Goal: Transaction & Acquisition: Book appointment/travel/reservation

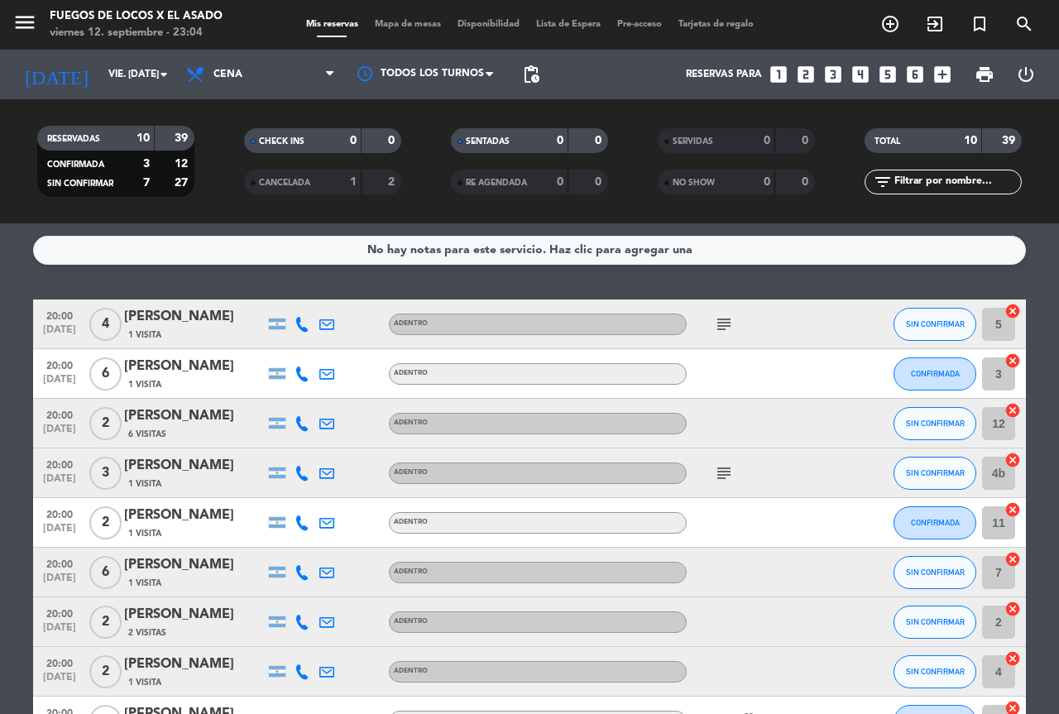
scroll to position [188, 0]
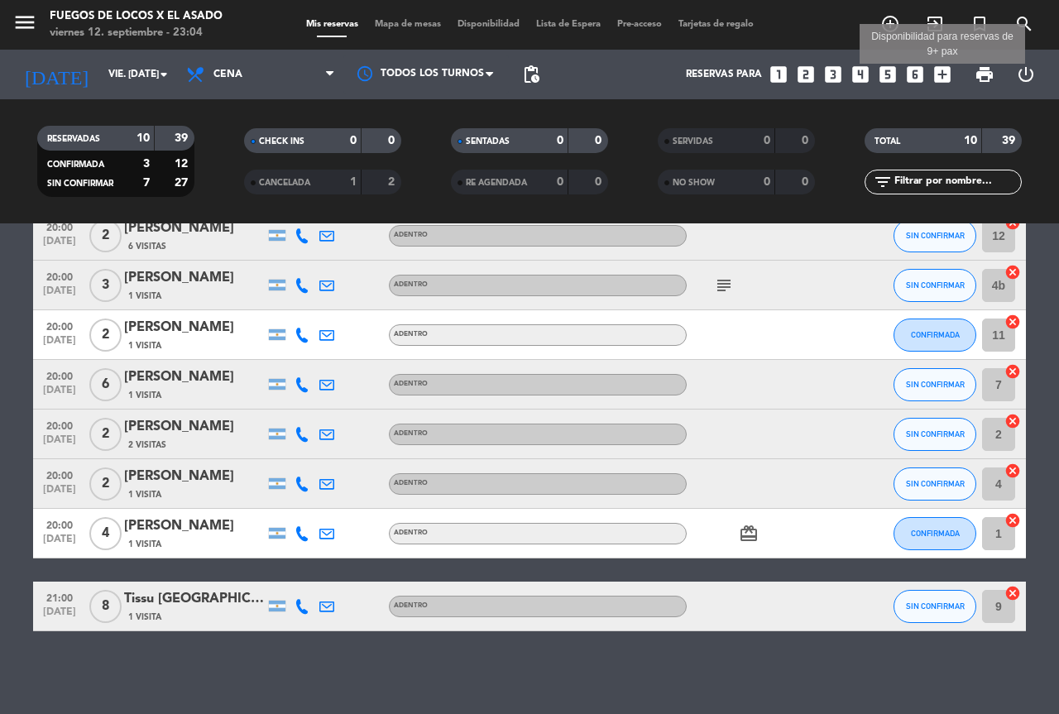
click at [938, 74] on icon "add_box" at bounding box center [943, 75] width 22 height 22
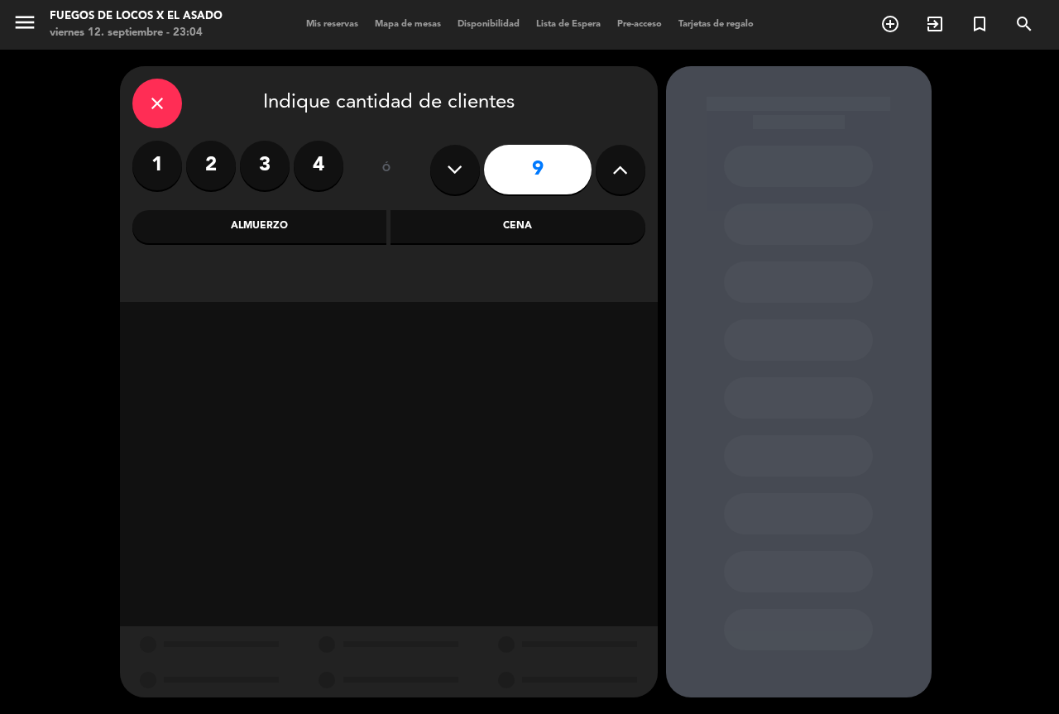
click at [545, 175] on input "9" at bounding box center [538, 170] width 108 height 50
click at [276, 223] on div "Almuerzo" at bounding box center [259, 226] width 255 height 33
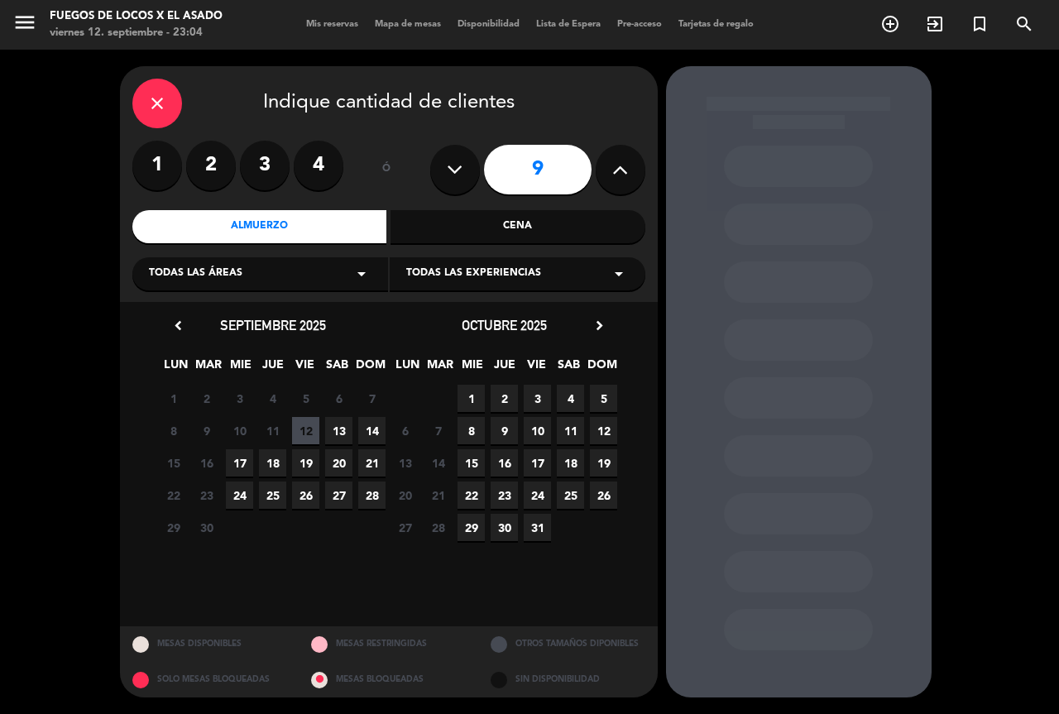
click at [307, 461] on span "19" at bounding box center [305, 462] width 27 height 27
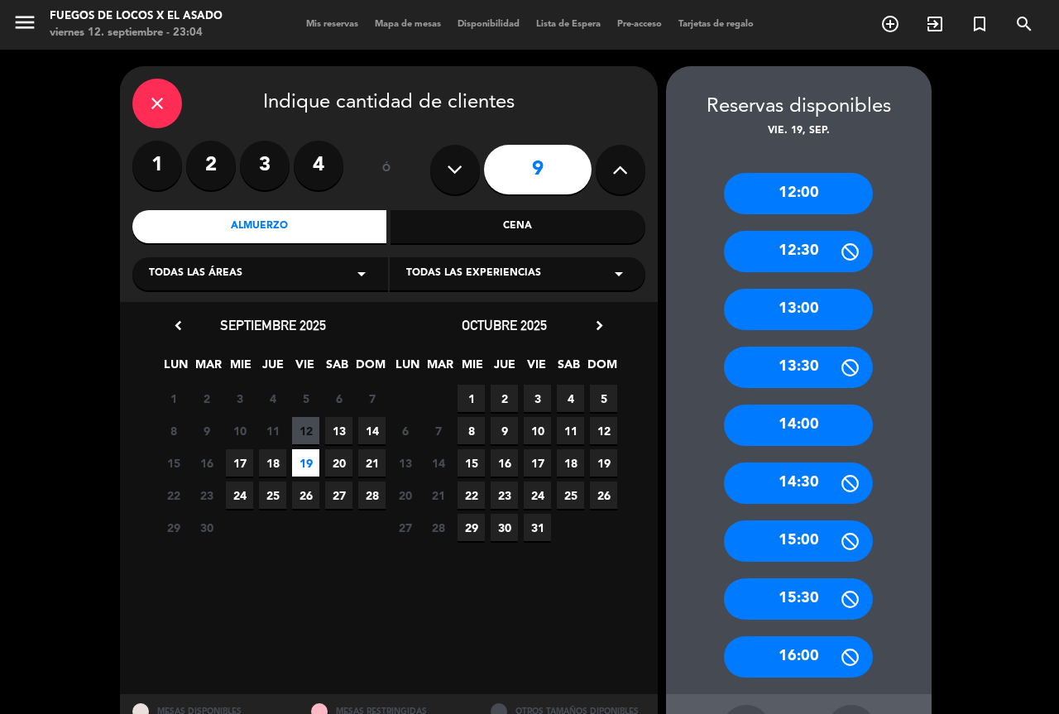
click at [833, 201] on div "12:00" at bounding box center [798, 193] width 149 height 41
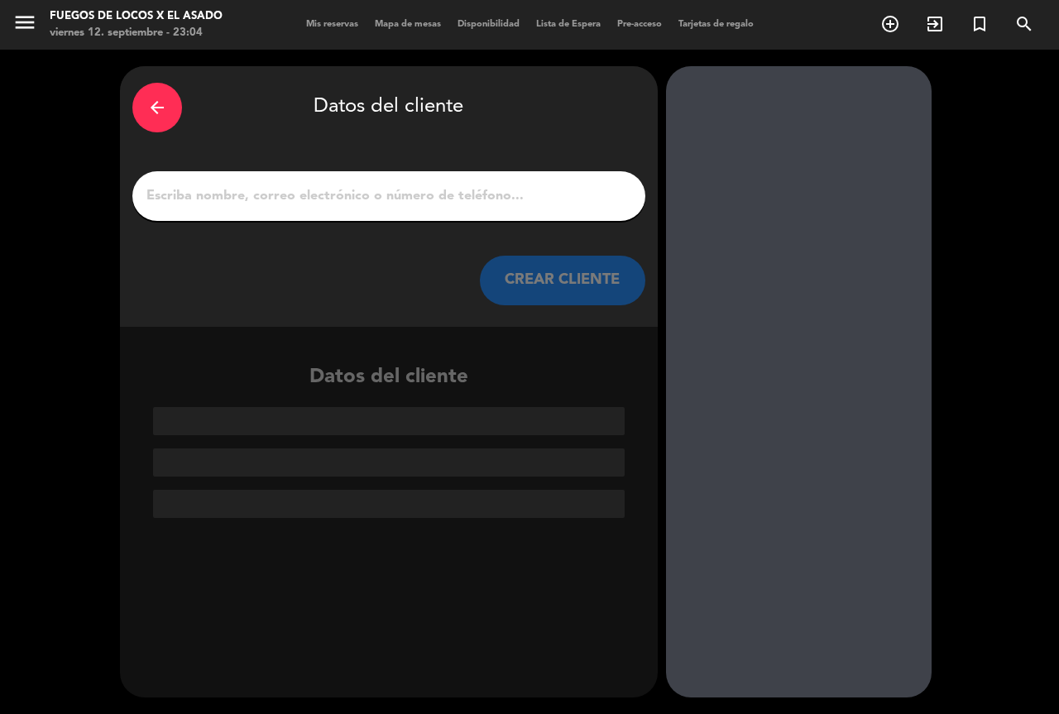
click at [457, 185] on input "1" at bounding box center [389, 196] width 488 height 23
type input "l"
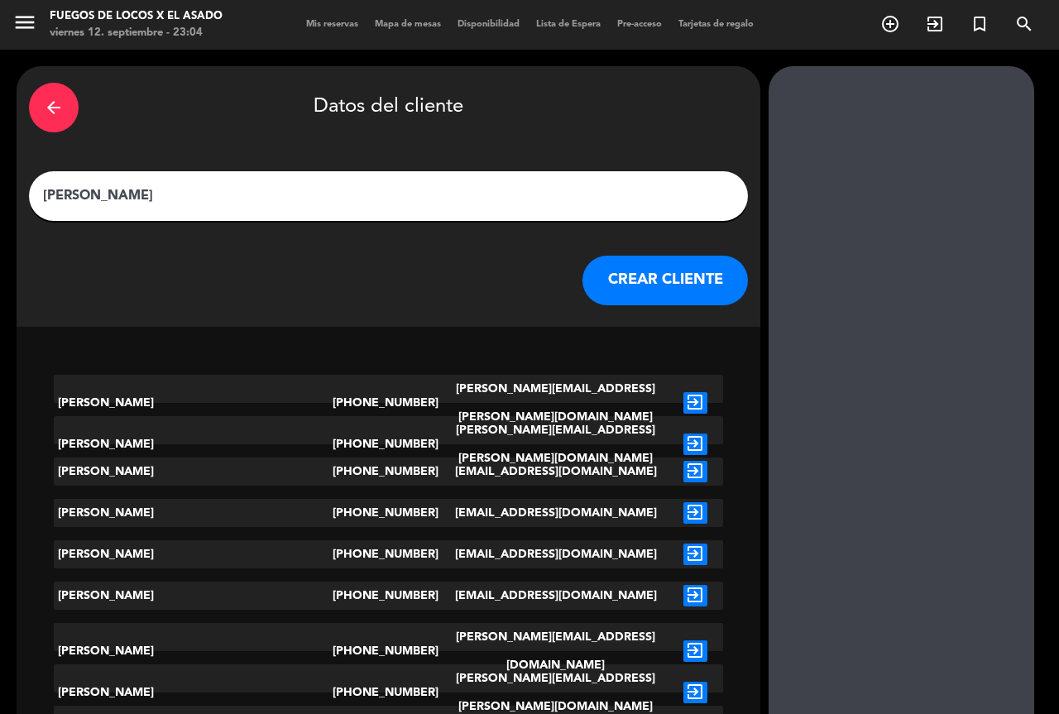
type input "[PERSON_NAME]"
click at [583, 280] on button "CREAR CLIENTE" at bounding box center [665, 281] width 165 height 50
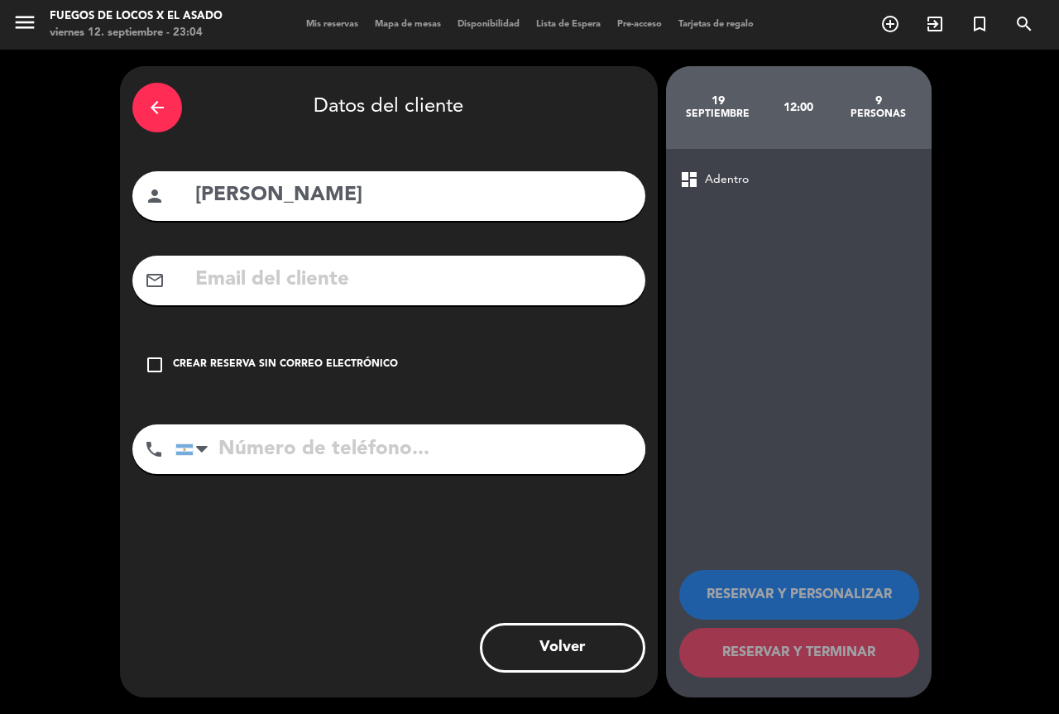
paste input "[PERSON_NAME][EMAIL_ADDRESS][PERSON_NAME][DOMAIN_NAME]"
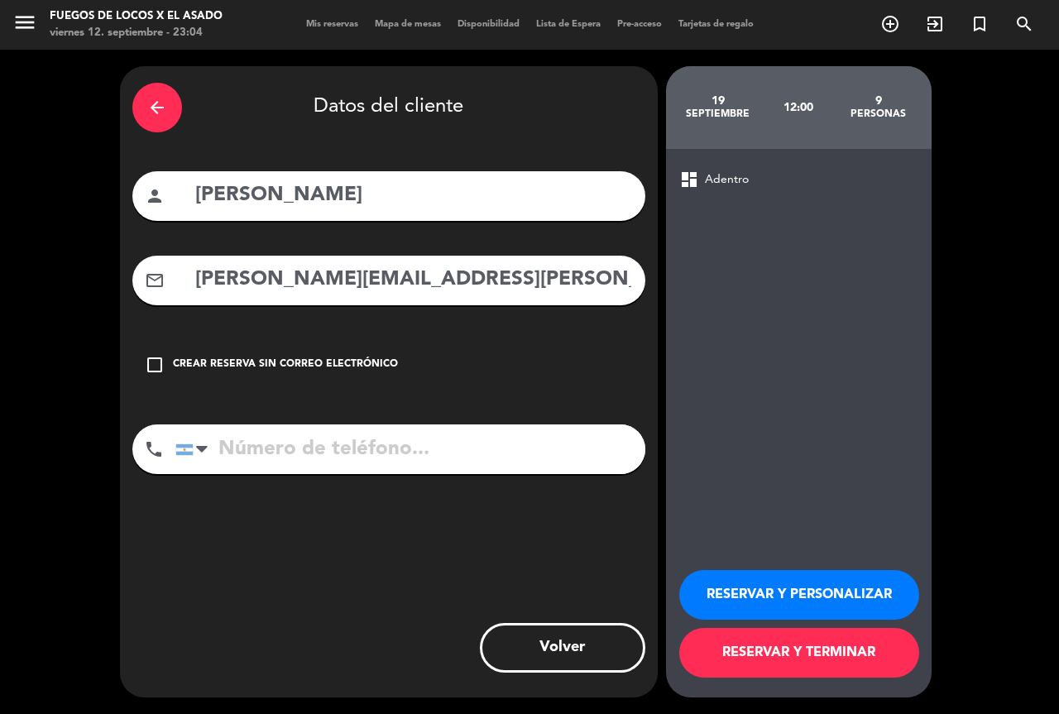
type input "[PERSON_NAME][EMAIL_ADDRESS][PERSON_NAME][DOMAIN_NAME]"
click at [831, 647] on button "RESERVAR Y TERMINAR" at bounding box center [799, 653] width 240 height 50
